Goal: Find specific page/section: Find specific page/section

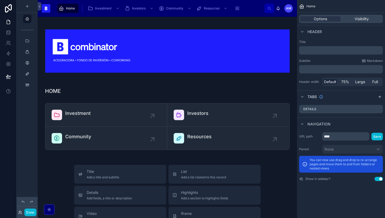
click at [35, 208] on div "Done" at bounding box center [27, 212] width 21 height 8
click at [34, 211] on button "Done" at bounding box center [30, 212] width 12 height 8
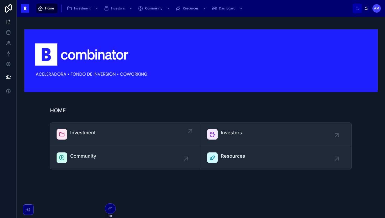
click at [96, 136] on div "Investment" at bounding box center [126, 134] width 138 height 10
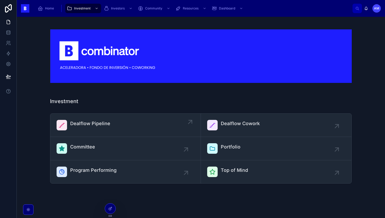
click at [97, 125] on span "Dealflow Pipeline" at bounding box center [90, 123] width 40 height 7
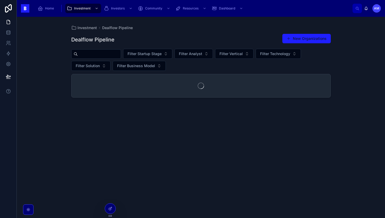
click at [118, 54] on input "text" at bounding box center [99, 53] width 43 height 7
type input "******"
click at [125, 85] on div "09 Portfolio 1" at bounding box center [201, 80] width 259 height 13
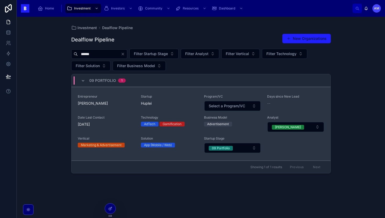
click at [103, 103] on span "[PERSON_NAME]" at bounding box center [106, 103] width 57 height 5
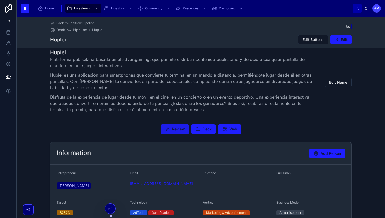
scroll to position [131, 0]
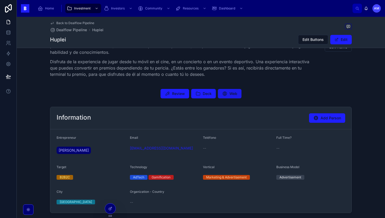
click at [224, 91] on icon at bounding box center [224, 93] width 5 height 5
